Goal: Task Accomplishment & Management: Manage account settings

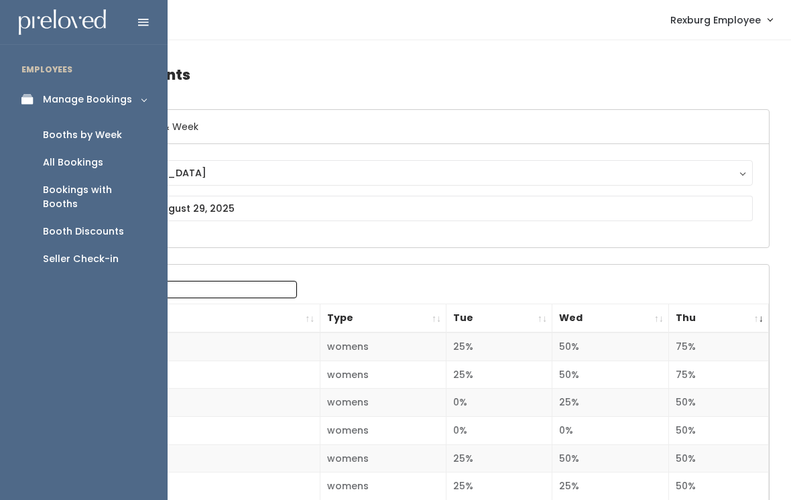
click at [34, 108] on link "Manage Bookings" at bounding box center [84, 99] width 168 height 30
click at [128, 97] on div "Manage Bookings" at bounding box center [87, 99] width 89 height 14
click at [111, 135] on div "Booths by Week" at bounding box center [82, 135] width 79 height 14
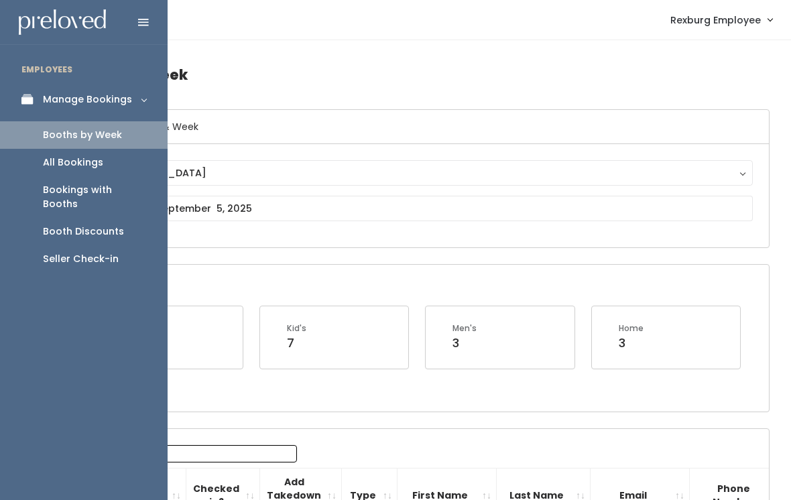
click at [117, 224] on div "Booth Discounts" at bounding box center [83, 231] width 81 height 14
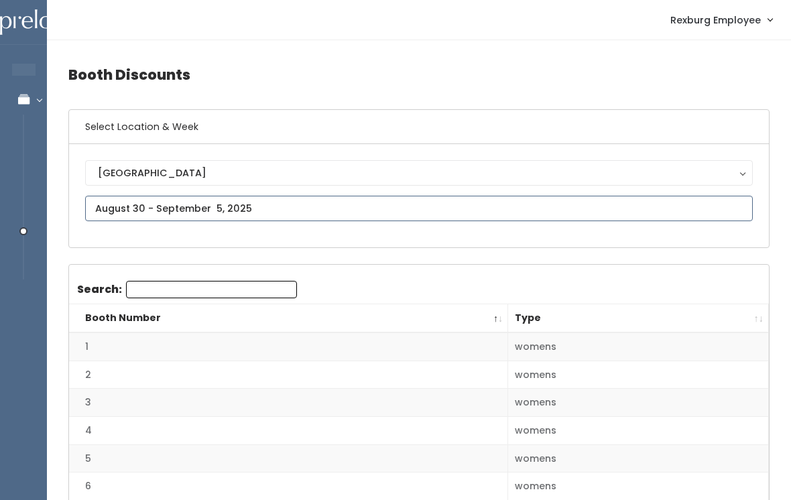
click at [685, 211] on input "text" at bounding box center [418, 208] width 667 height 25
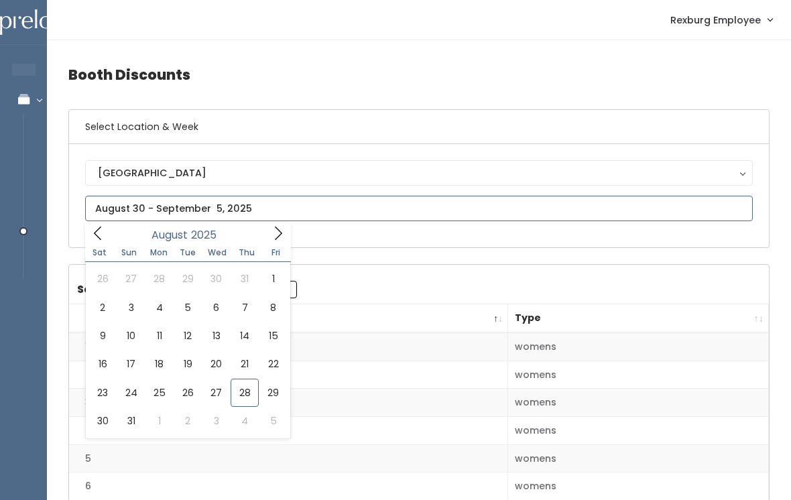
type input "August 23 to August 29"
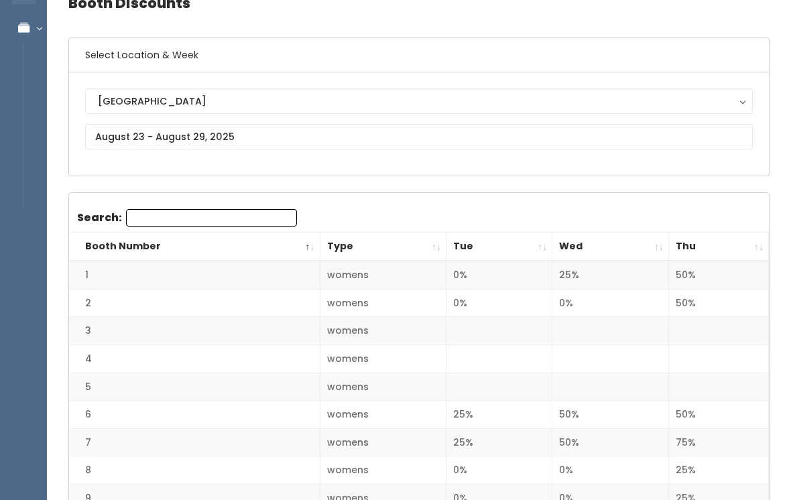
click at [757, 247] on th "Thu" at bounding box center [719, 247] width 100 height 29
click at [754, 246] on th "Thu" at bounding box center [719, 247] width 100 height 29
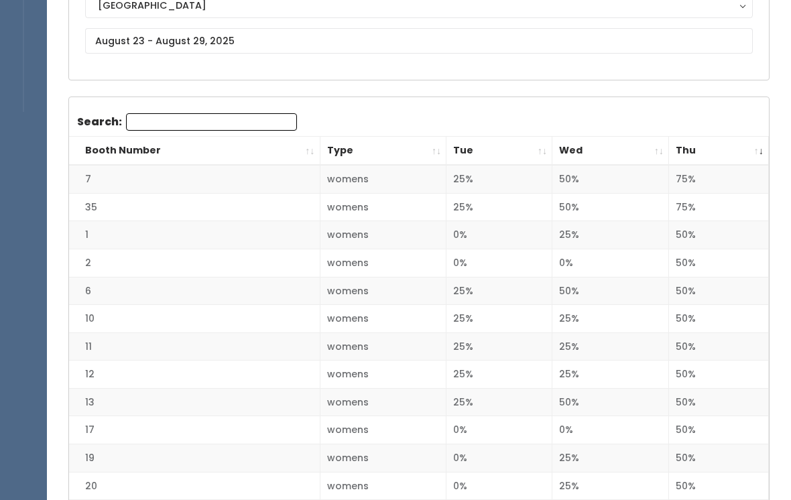
scroll to position [166, 0]
